Goal: Navigation & Orientation: Find specific page/section

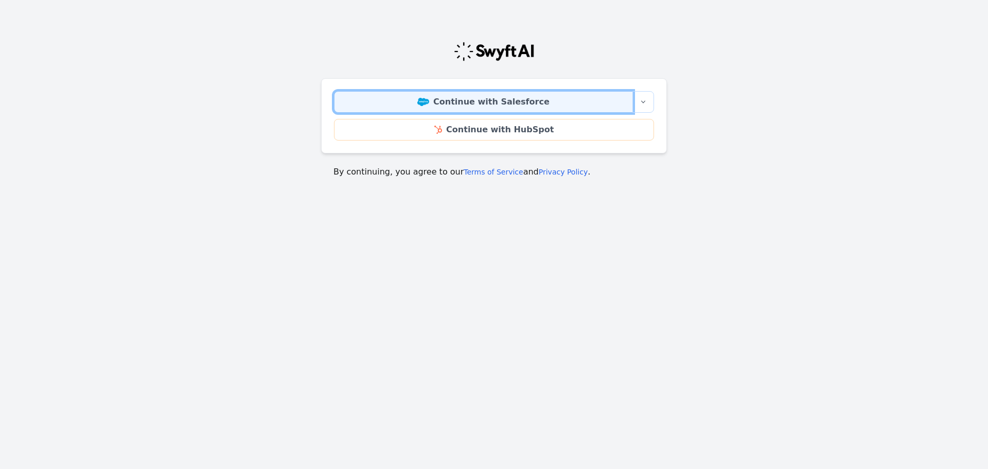
click at [562, 102] on link "Continue with Salesforce" at bounding box center [483, 102] width 299 height 22
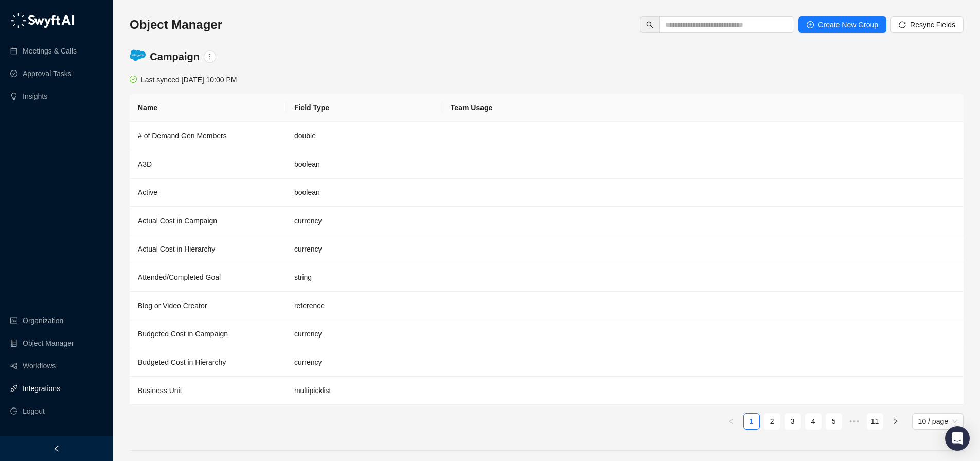
click at [50, 394] on link "Integrations" at bounding box center [42, 388] width 38 height 21
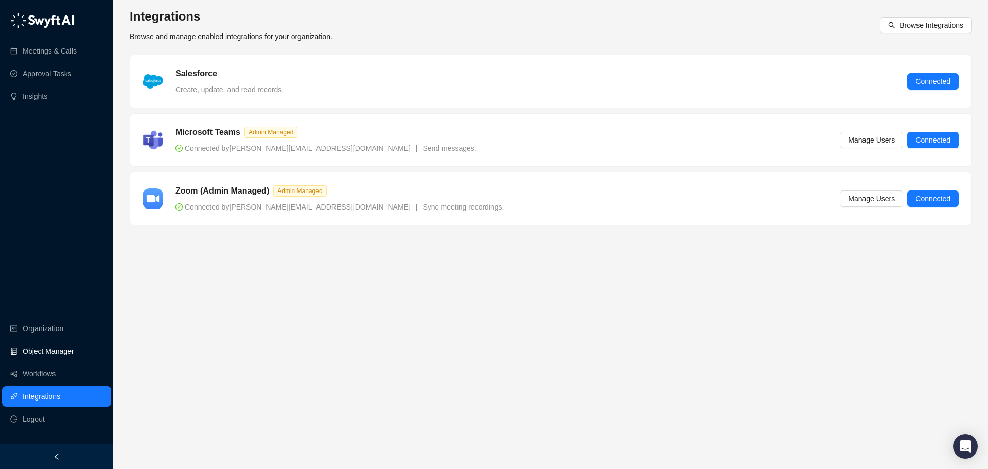
click at [50, 352] on link "Object Manager" at bounding box center [48, 351] width 51 height 21
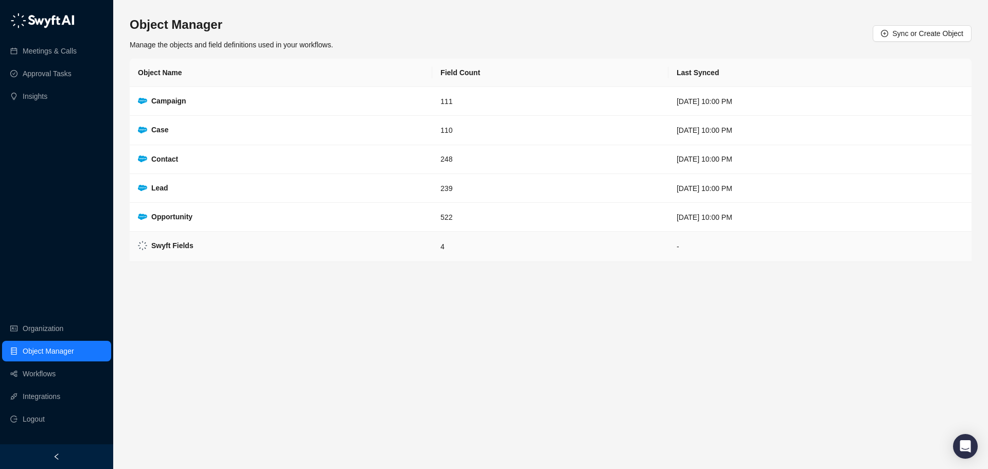
click at [197, 251] on td "Swyft Fields" at bounding box center [281, 246] width 302 height 30
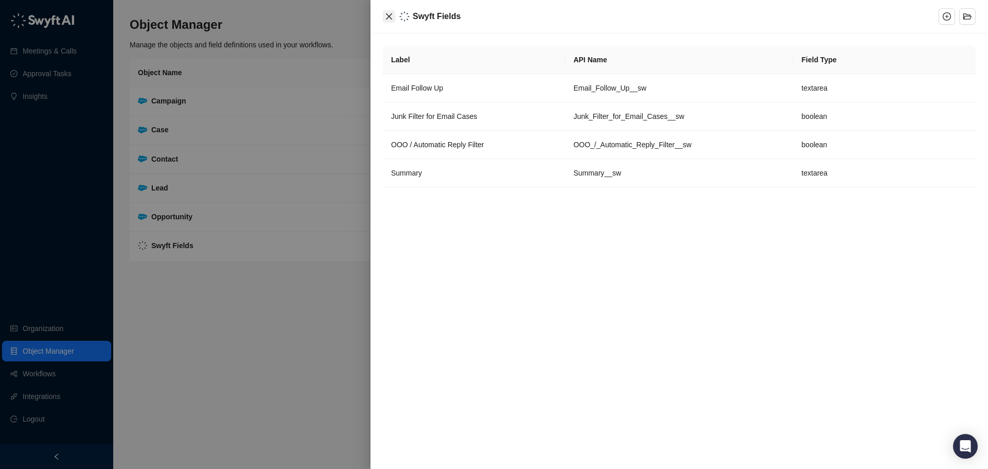
click at [391, 21] on button "Close" at bounding box center [389, 16] width 12 height 12
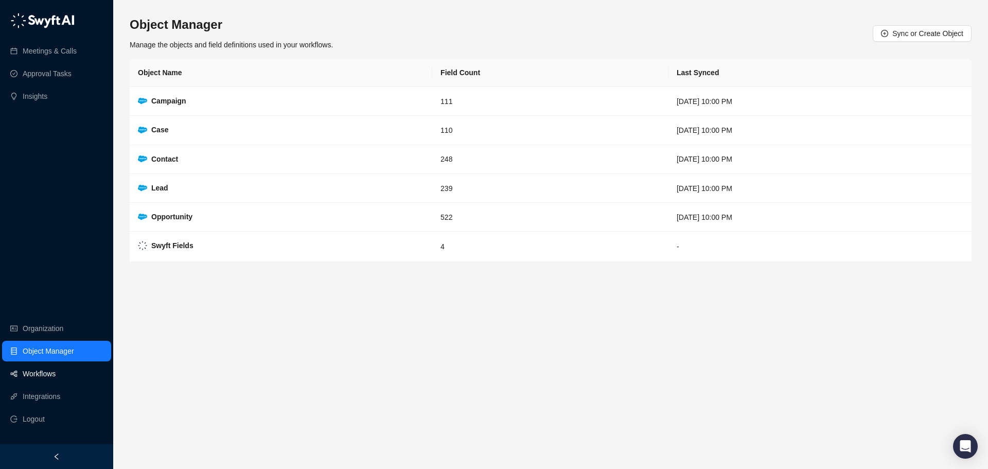
click at [38, 370] on link "Workflows" at bounding box center [39, 373] width 33 height 21
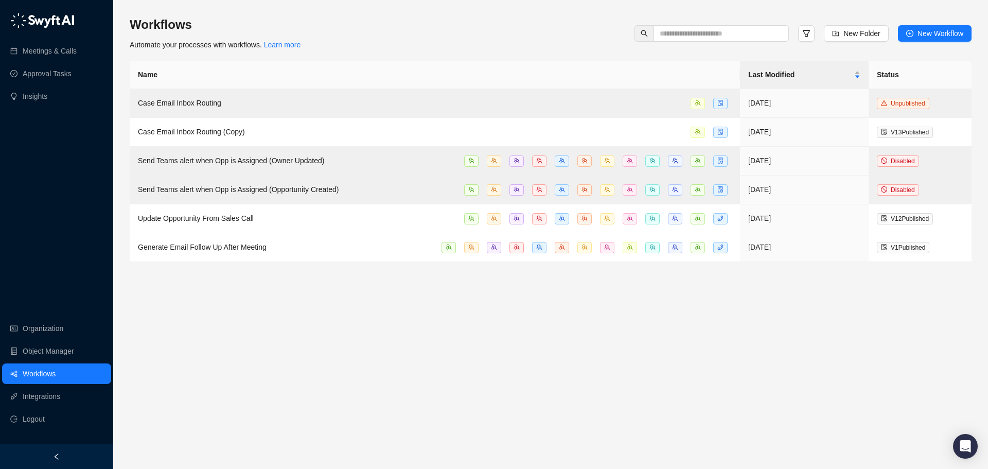
click at [363, 304] on main "Workflows Automate your processes with workflows. Learn more New Folder New Wor…" at bounding box center [551, 238] width 842 height 444
click at [463, 313] on main "Workflows Automate your processes with workflows. Learn more New Folder New Wor…" at bounding box center [551, 238] width 842 height 444
click at [489, 44] on div "Workflows Automate your processes with workflows. Learn more New Folder New Wor…" at bounding box center [551, 33] width 842 height 34
drag, startPoint x: 615, startPoint y: 364, endPoint x: 620, endPoint y: 354, distance: 10.4
click at [615, 363] on main "Workflows Automate your processes with workflows. Learn more New Folder New Wor…" at bounding box center [551, 238] width 842 height 444
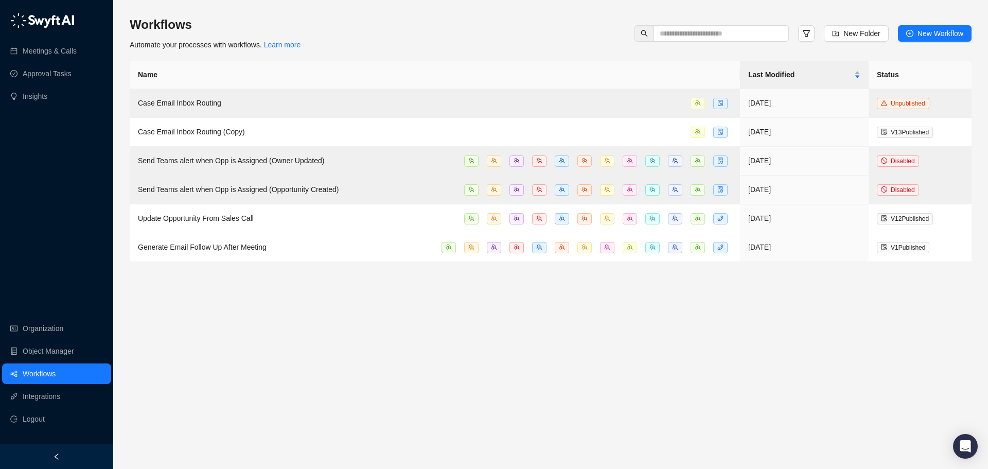
click at [738, 296] on main "Workflows Automate your processes with workflows. Learn more New Folder New Wor…" at bounding box center [551, 238] width 842 height 444
